Goal: Information Seeking & Learning: Find specific fact

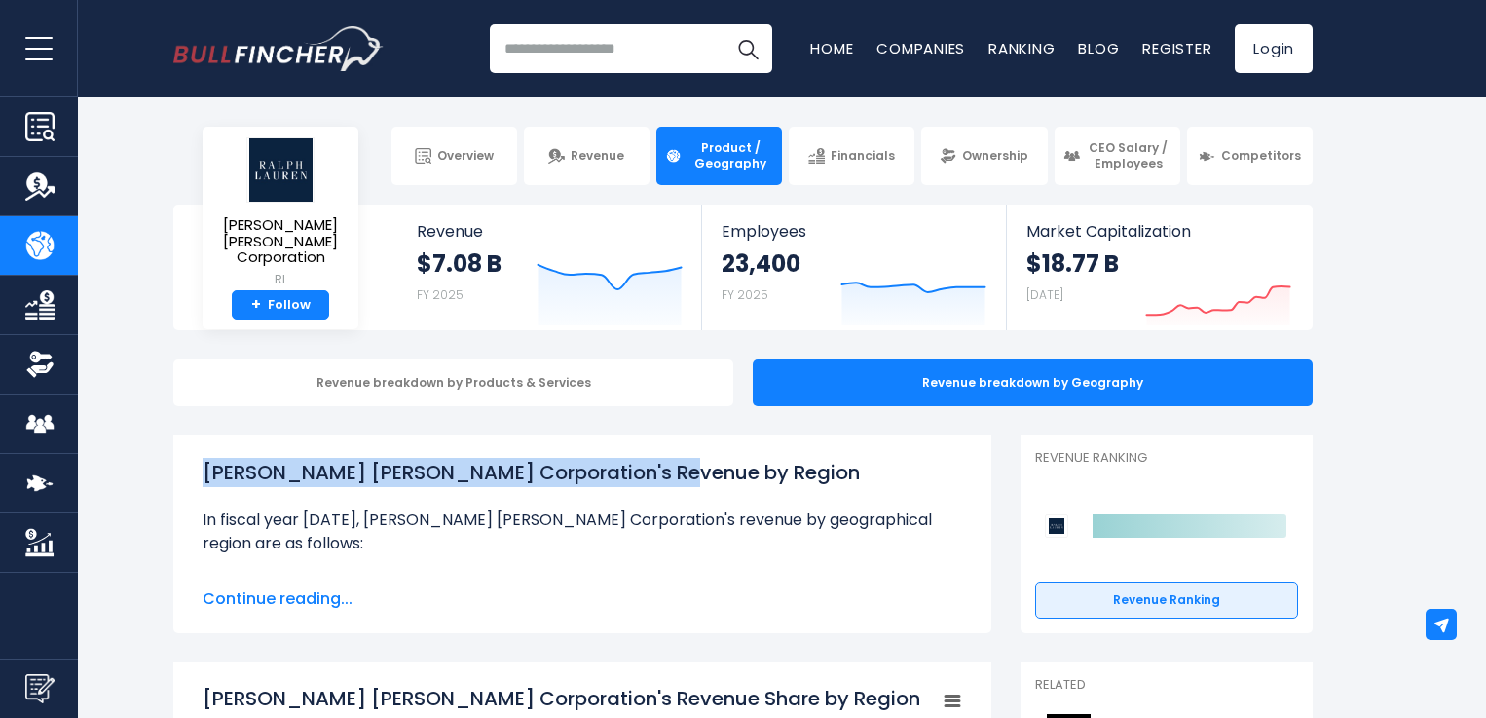
drag, startPoint x: 658, startPoint y: 475, endPoint x: 199, endPoint y: 449, distance: 460.4
click at [199, 449] on div "Ralph Lauren Corporation's Revenue by Region In fiscal year 2025, Ralph Lauren …" at bounding box center [582, 534] width 818 height 198
copy h1 "Ralph Lauren Corporation's Revenue by Region"
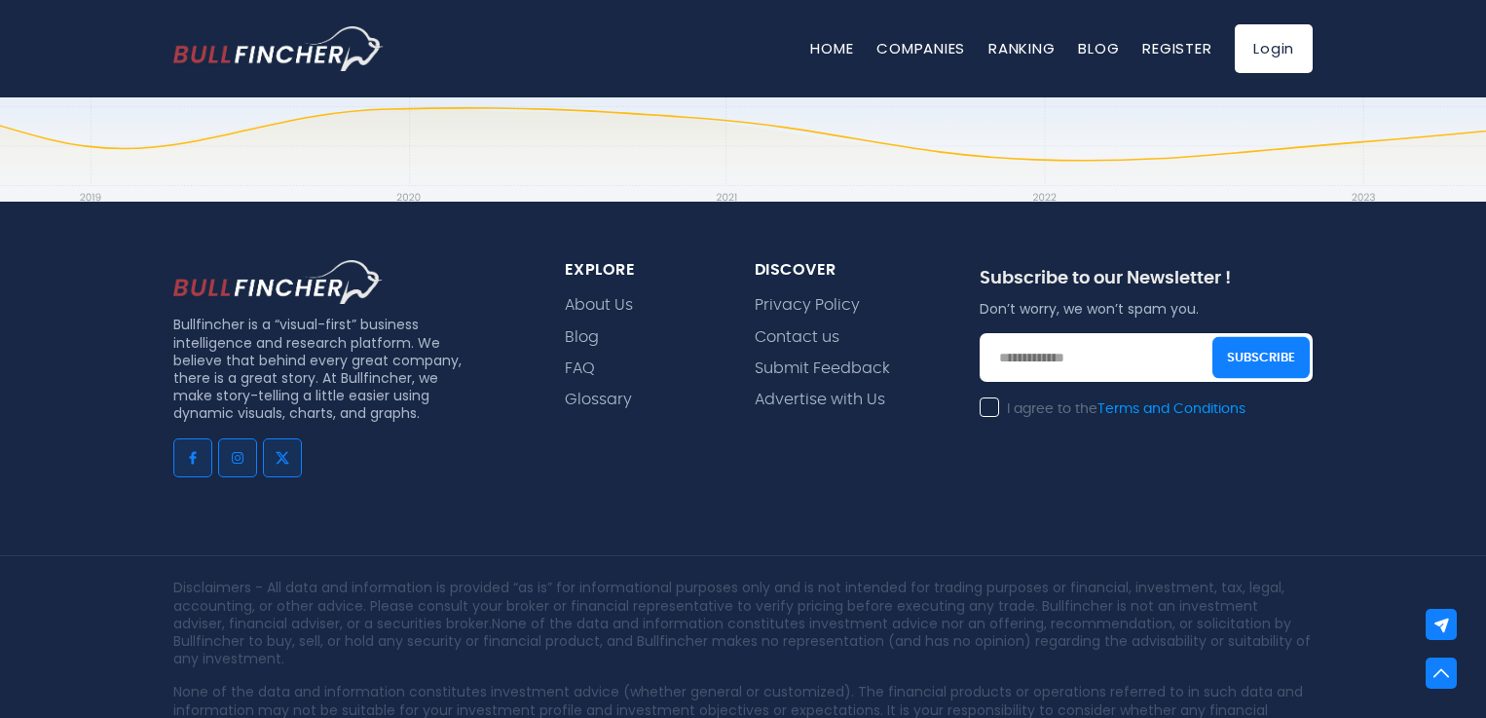
scroll to position [4480, 0]
